Goal: Find specific fact: Find specific fact

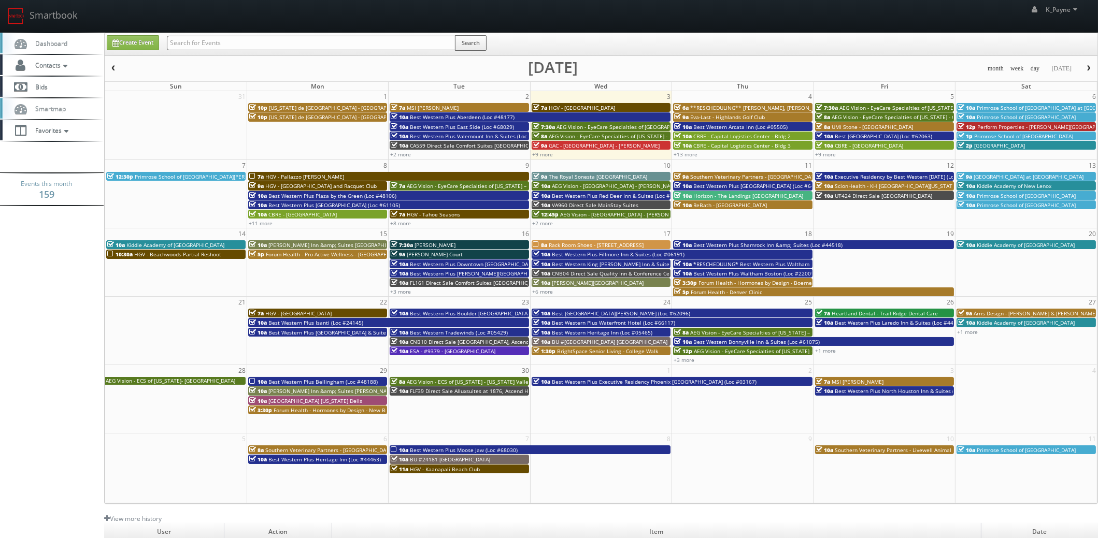
click at [212, 39] on input "text" at bounding box center [311, 43] width 289 height 15
type input "39114"
